Goal: Information Seeking & Learning: Learn about a topic

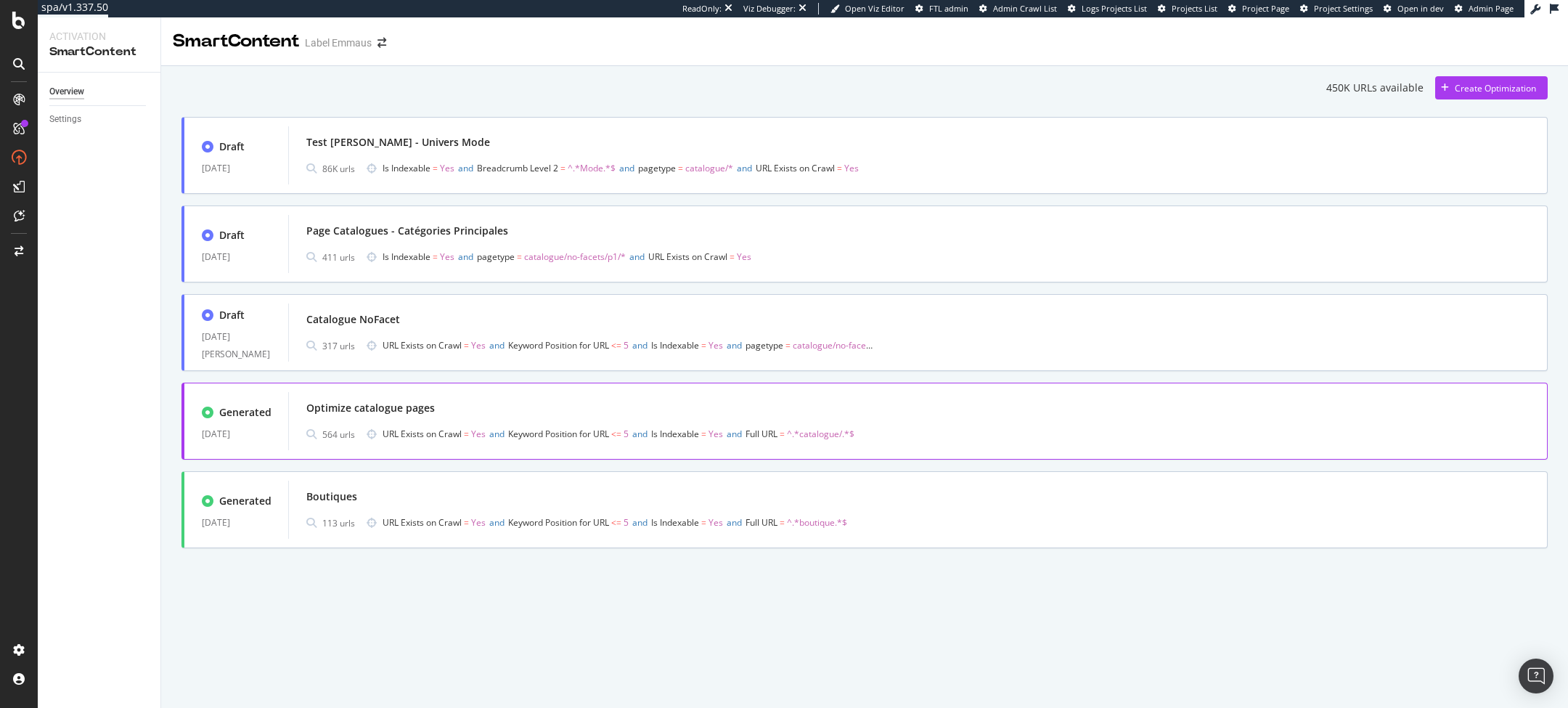
click at [277, 433] on div "Generated [DATE]" at bounding box center [236, 421] width 103 height 55
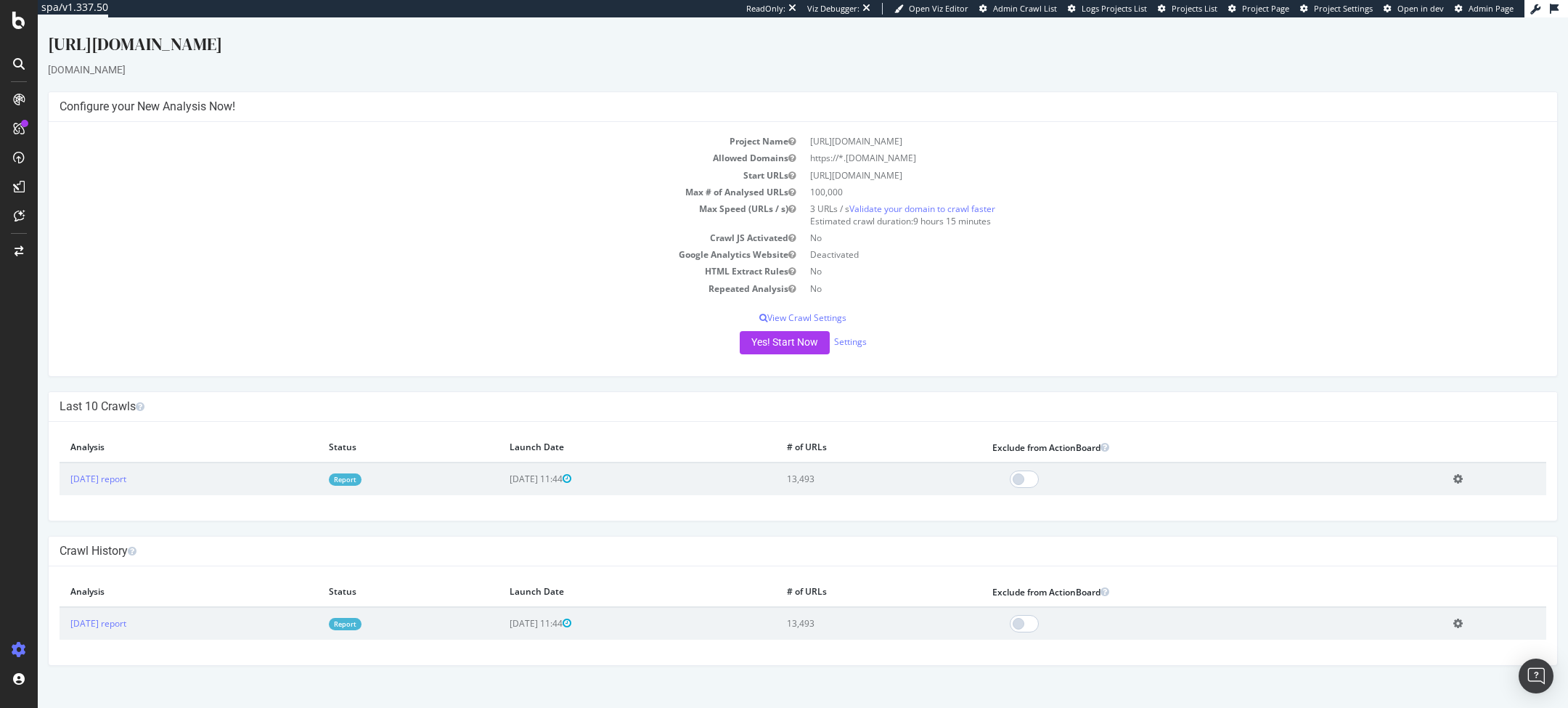
click at [362, 481] on link "Report" at bounding box center [345, 479] width 33 height 13
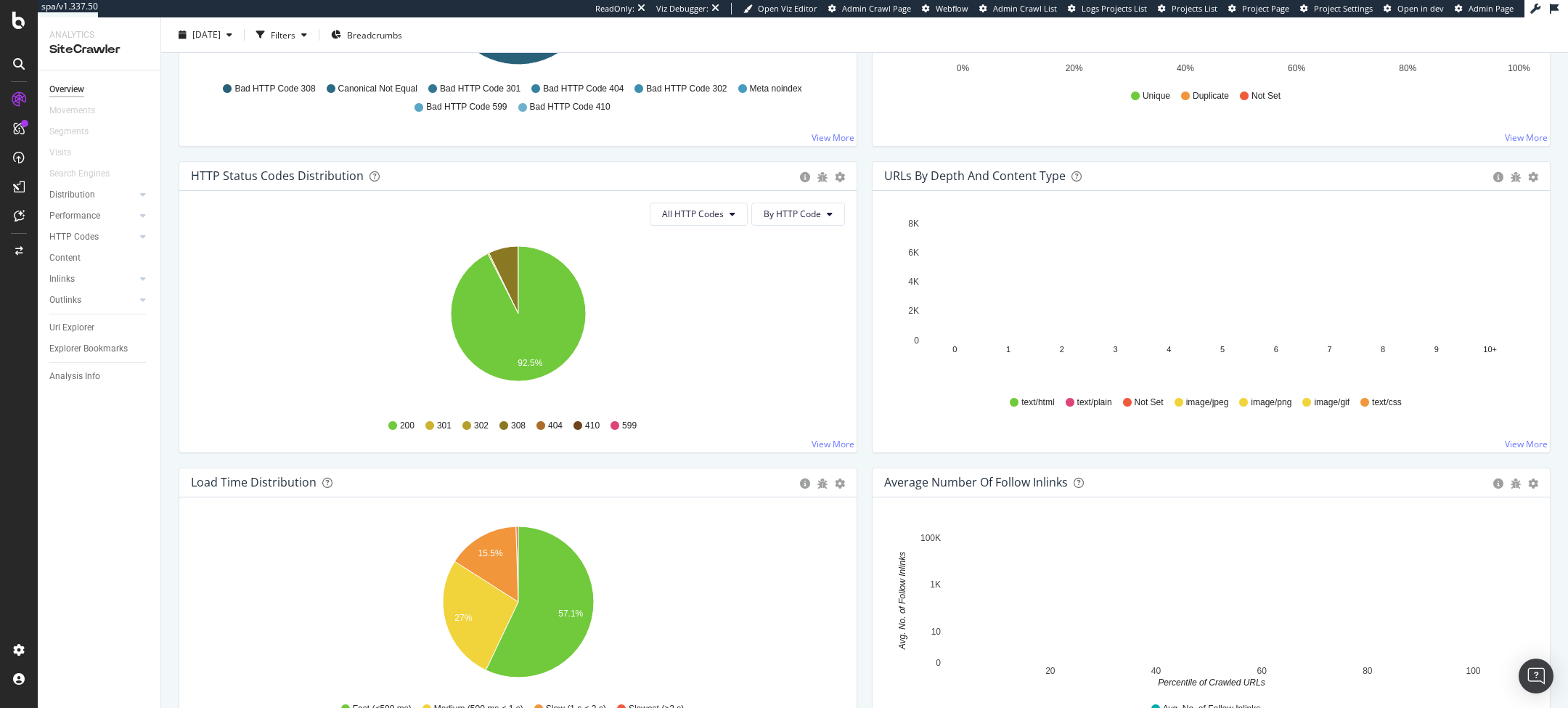
scroll to position [811, 0]
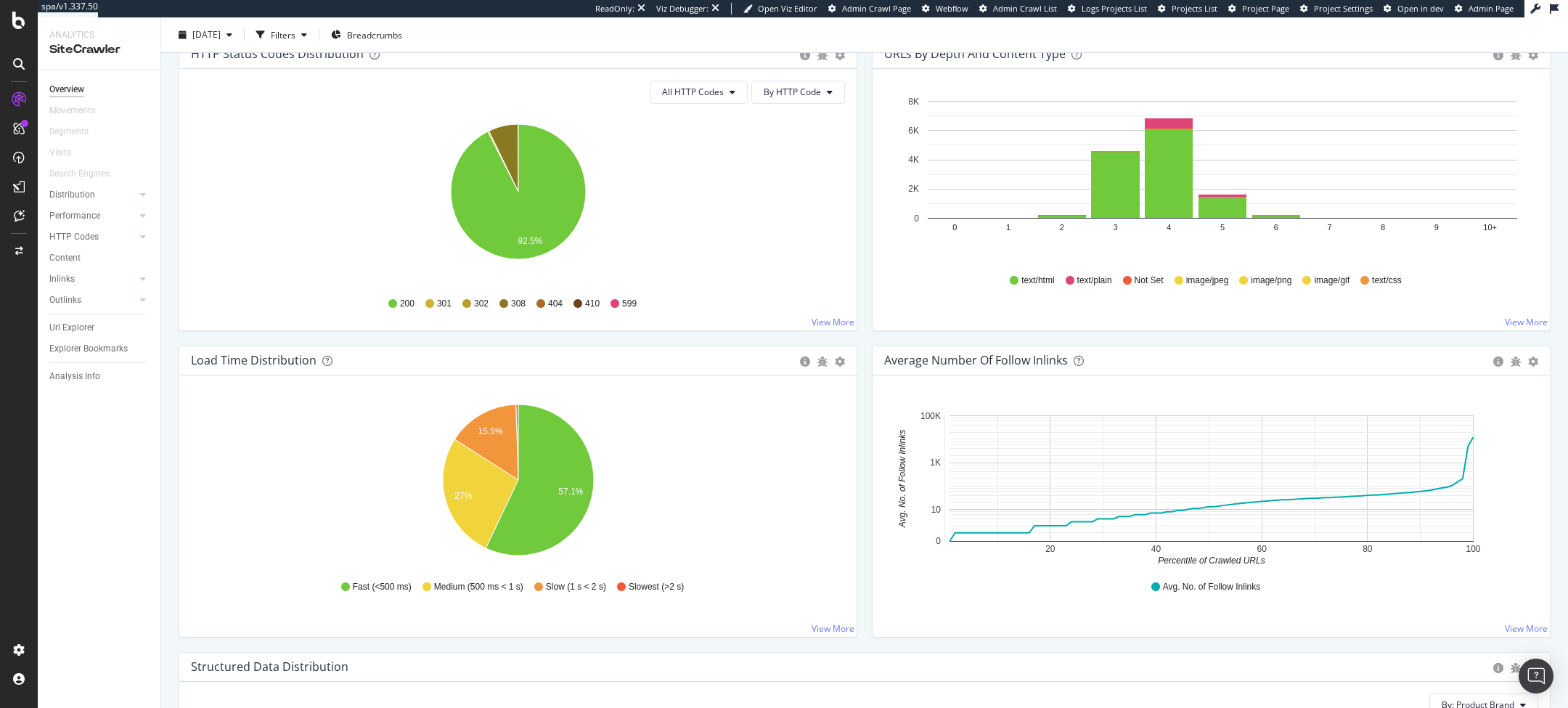
click at [805, 436] on icon "15.5% 27% 57.1%" at bounding box center [518, 482] width 654 height 169
click at [72, 214] on div "Performance" at bounding box center [75, 215] width 51 height 15
